Goal: Register for event/course

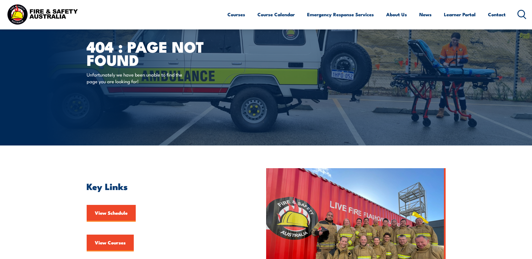
scroll to position [28, 0]
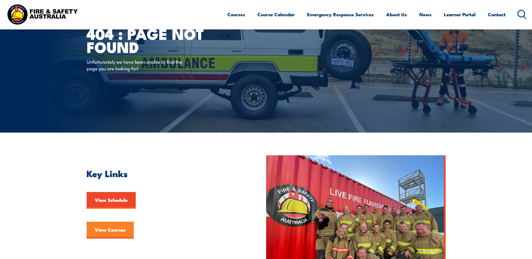
click at [99, 229] on link "View Courses" at bounding box center [110, 230] width 47 height 17
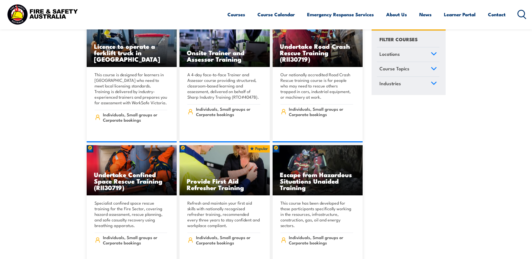
scroll to position [196, 0]
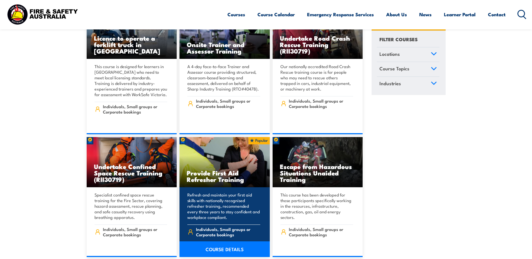
click at [225, 205] on p "Refresh and maintain your first aid skills with nationally recognised refresher…" at bounding box center [223, 206] width 73 height 28
click at [218, 245] on link "COURSE DETAILS" at bounding box center [225, 250] width 90 height 16
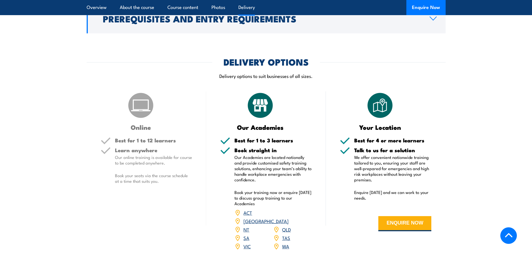
scroll to position [926, 0]
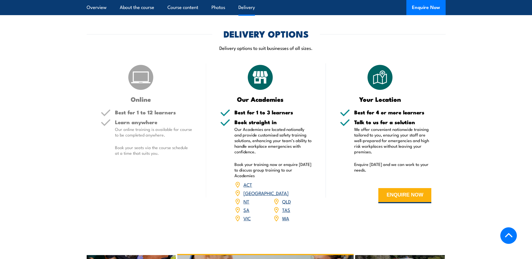
click at [285, 205] on link "QLD" at bounding box center [286, 201] width 9 height 7
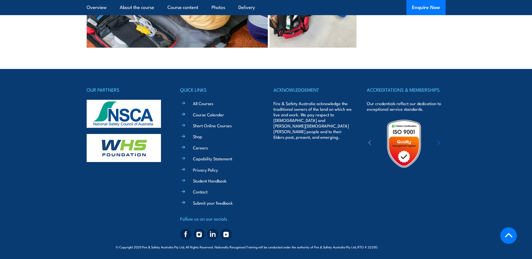
scroll to position [1507, 0]
